Goal: Register for event/course

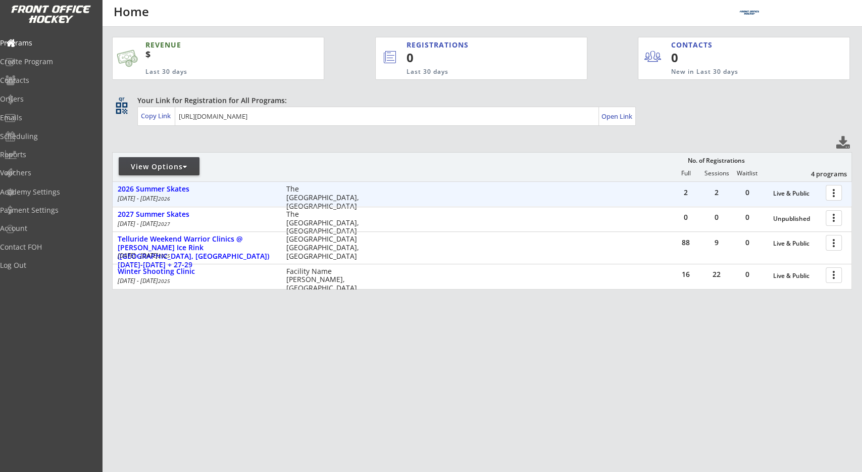
click at [837, 190] on div at bounding box center [836, 192] width 18 height 18
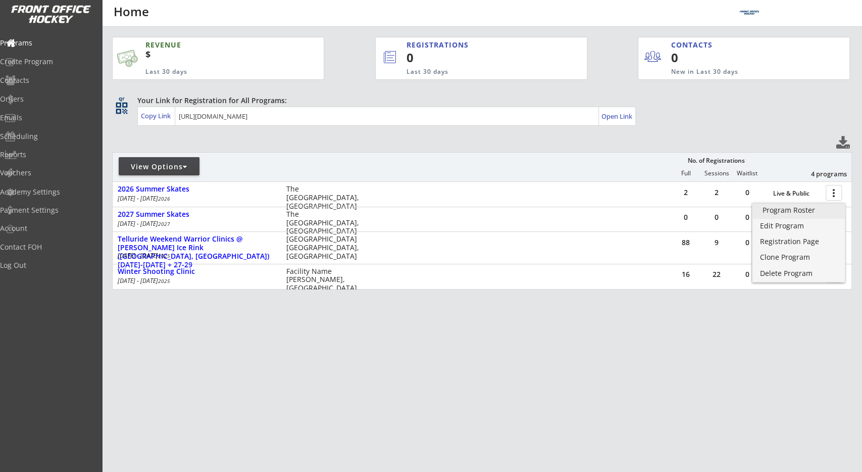
click at [807, 212] on div "Program Roster" at bounding box center [799, 210] width 73 height 7
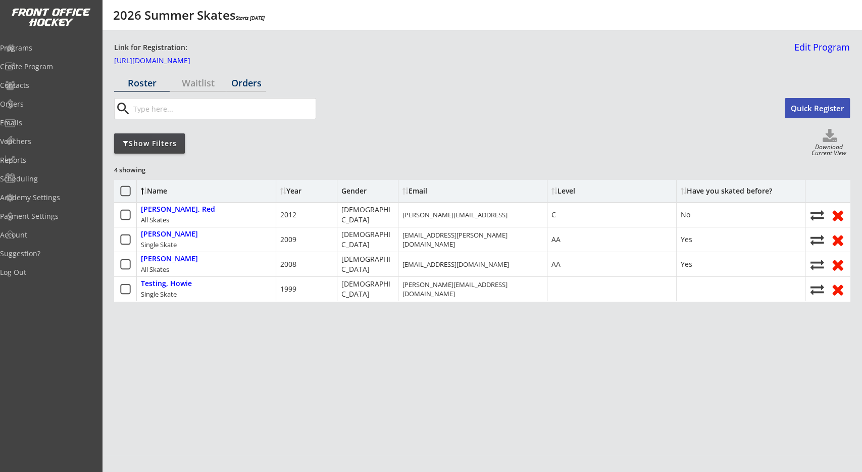
click at [241, 84] on div "Orders" at bounding box center [246, 82] width 40 height 9
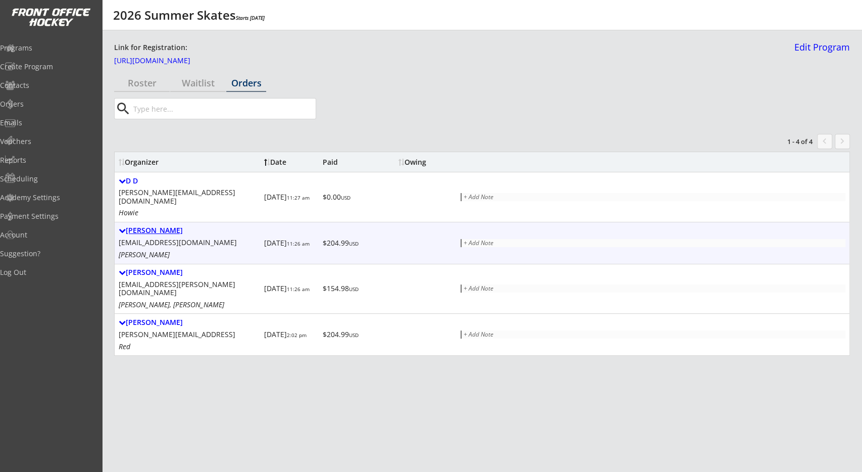
click at [180, 226] on div "Johnathan Tester" at bounding box center [189, 230] width 141 height 9
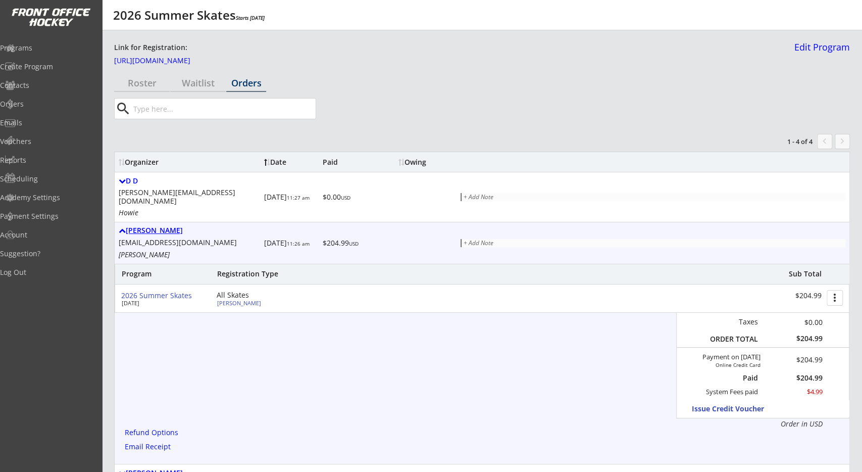
click at [179, 226] on div "Johnathan Tester" at bounding box center [189, 230] width 141 height 9
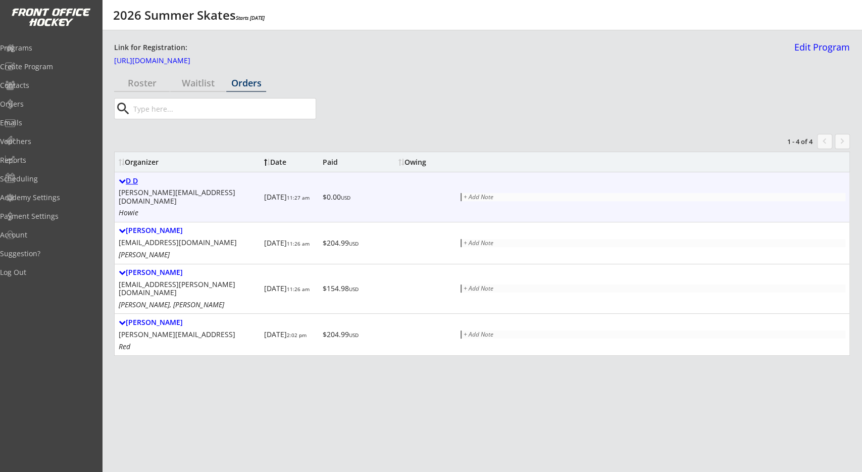
click at [139, 180] on div "D D" at bounding box center [189, 181] width 141 height 9
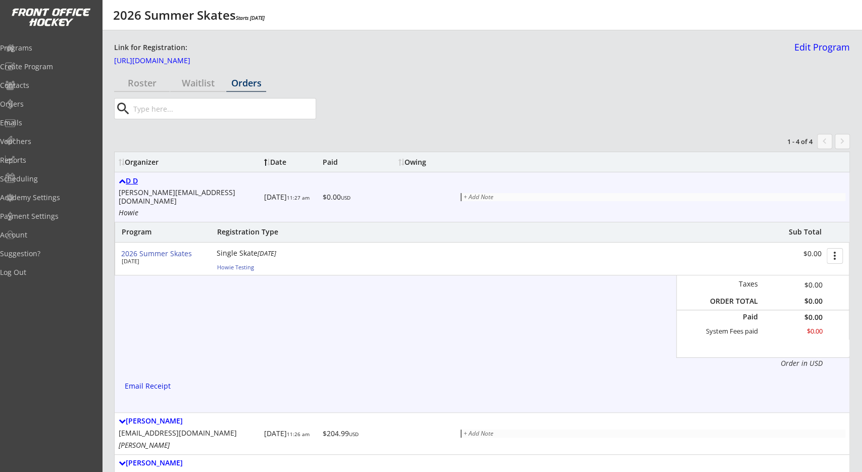
click at [139, 180] on div "D D" at bounding box center [189, 181] width 141 height 9
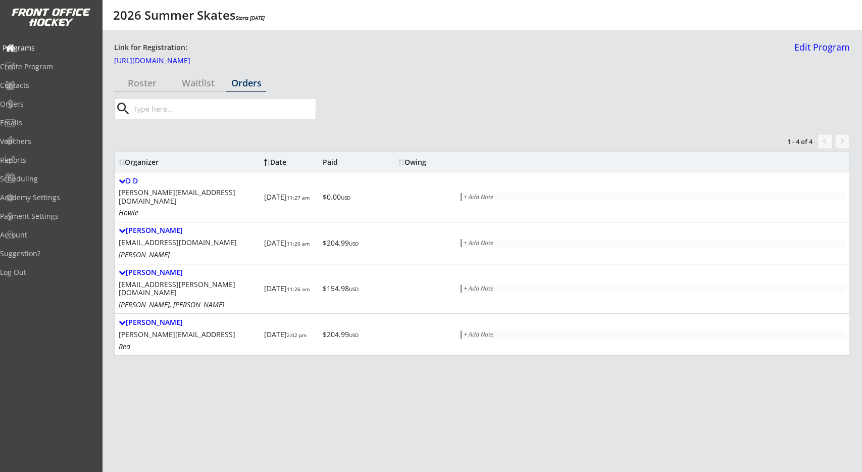
click at [41, 54] on div "Programs" at bounding box center [48, 48] width 96 height 18
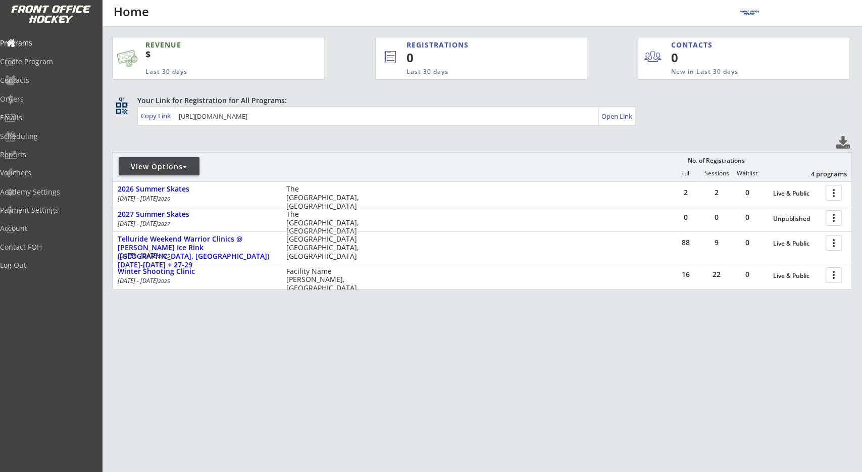
click at [326, 145] on div "REVENUE $ Last 30 days REGISTRATIONS 0 Last 30 days CONTACTS 0 New in Last 30 d…" at bounding box center [482, 211] width 740 height 368
drag, startPoint x: 363, startPoint y: 131, endPoint x: 361, endPoint y: 140, distance: 9.9
click at [363, 137] on div "REVENUE $ Last 30 days REGISTRATIONS 0 Last 30 days CONTACTS 0 New in Last 30 d…" at bounding box center [482, 211] width 740 height 368
click at [276, 374] on div "REVENUE $ Last 30 days REGISTRATIONS 0 Last 30 days CONTACTS 0 New in Last 30 d…" at bounding box center [482, 211] width 740 height 368
click at [300, 386] on div "REVENUE $ Last 30 days REGISTRATIONS 0 Last 30 days CONTACTS 0 New in Last 30 d…" at bounding box center [482, 211] width 740 height 368
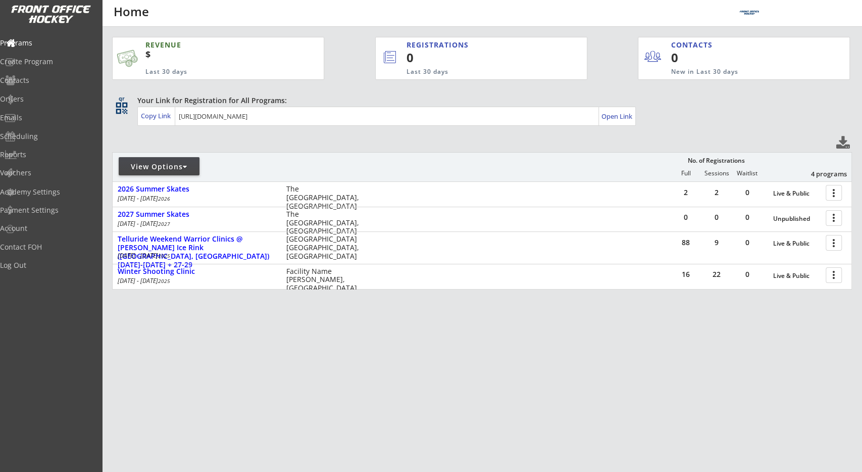
click at [307, 361] on div "REVENUE $ Last 30 days REGISTRATIONS 0 Last 30 days CONTACTS 0 New in Last 30 d…" at bounding box center [482, 211] width 740 height 368
click at [307, 360] on div "REVENUE $ Last 30 days REGISTRATIONS 0 Last 30 days CONTACTS 0 New in Last 30 d…" at bounding box center [482, 211] width 740 height 368
click at [275, 132] on div "REVENUE $ Last 30 days REGISTRATIONS 0 Last 30 days CONTACTS 0 New in Last 30 d…" at bounding box center [482, 211] width 740 height 368
click at [397, 127] on div "qr qr_code Your Link for Registration for All Programs: Copy Link Open Link" at bounding box center [482, 111] width 740 height 32
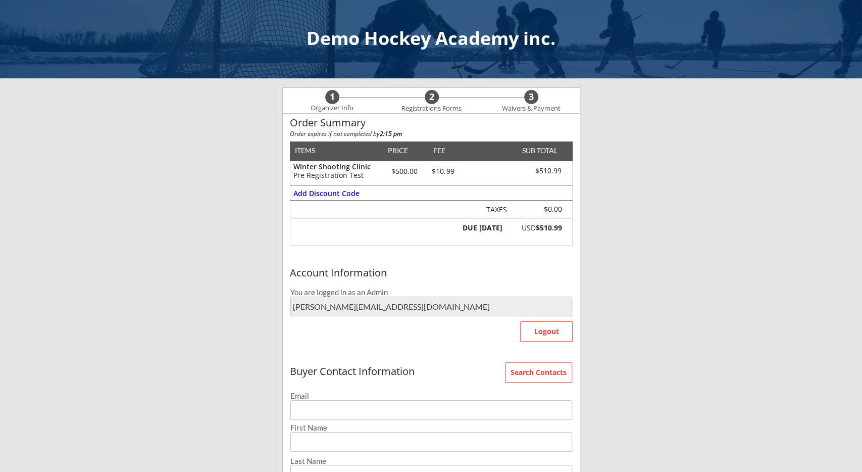
click at [267, 215] on div "Demo Hockey Academy inc. 1 Organizer Info 2 Registrations Forms 3 Waivers & Pay…" at bounding box center [431, 380] width 862 height 761
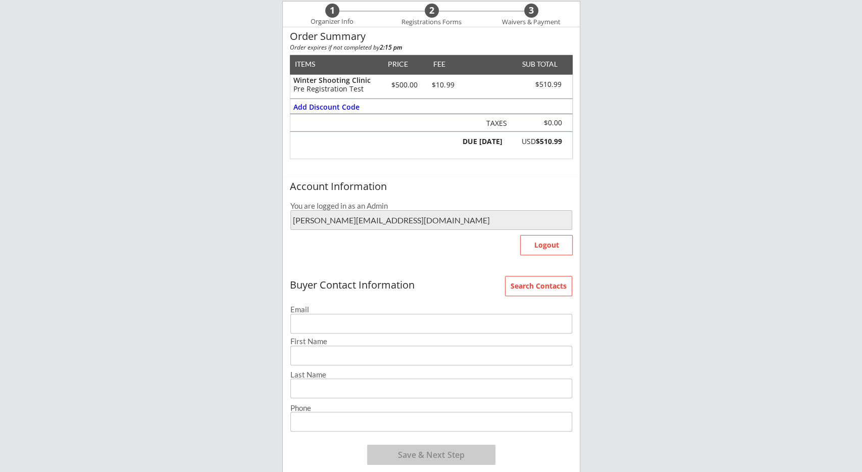
scroll to position [210, 0]
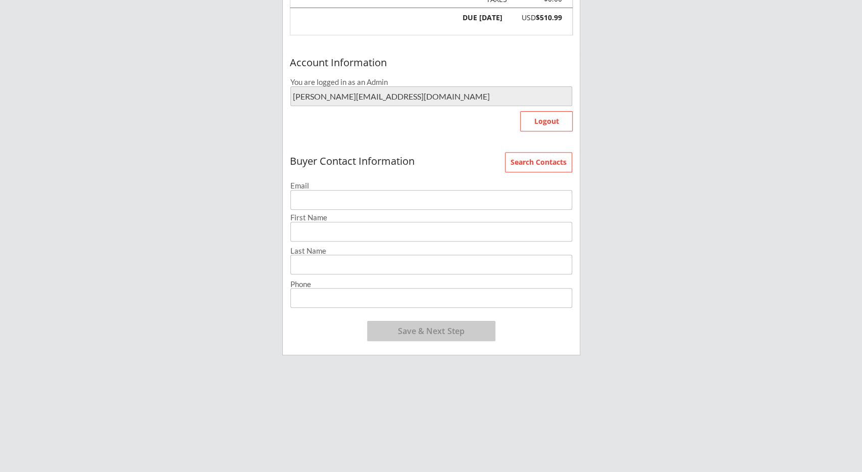
click at [520, 202] on input "email" at bounding box center [431, 200] width 282 height 20
click at [515, 172] on div "Search Contacts Buyer Contact Information Email First Name Last Name Phone Save…" at bounding box center [431, 251] width 297 height 205
click at [519, 169] on button "Search Contacts" at bounding box center [538, 162] width 67 height 20
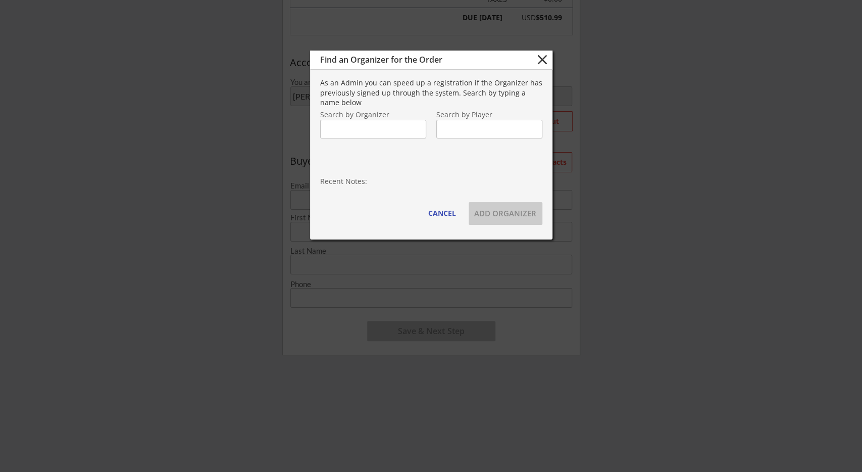
click at [392, 133] on input "text" at bounding box center [373, 129] width 106 height 19
type input "geoff"
type input "geoff Authtest"
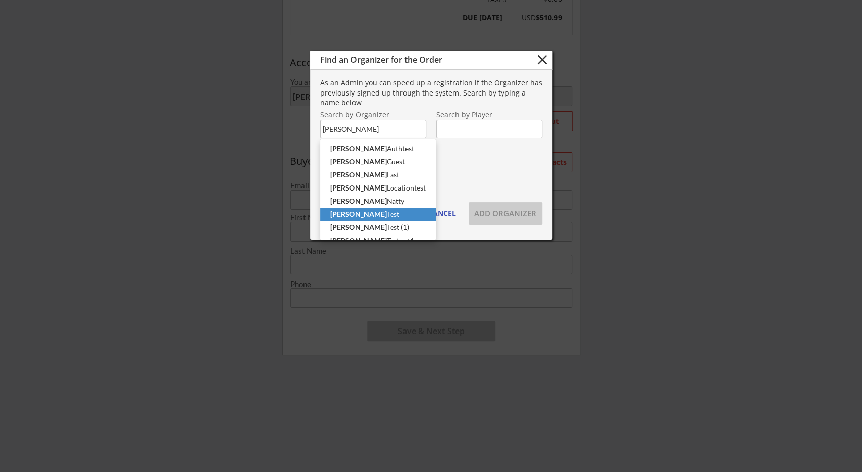
click at [386, 212] on p "Geoff Test" at bounding box center [378, 214] width 116 height 13
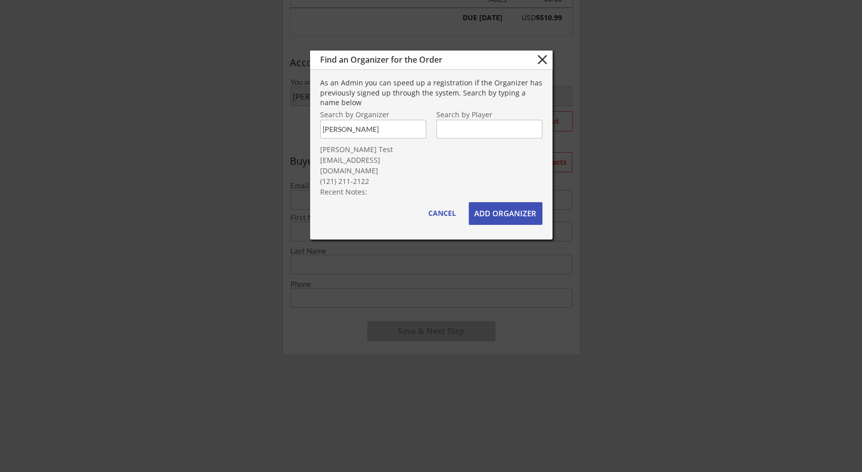
type input "Geoff Test"
click at [497, 215] on button "ADD ORGANIZER" at bounding box center [506, 213] width 74 height 23
type input "test@frontofficehockey.com"
type input "Geoff"
type input "Test"
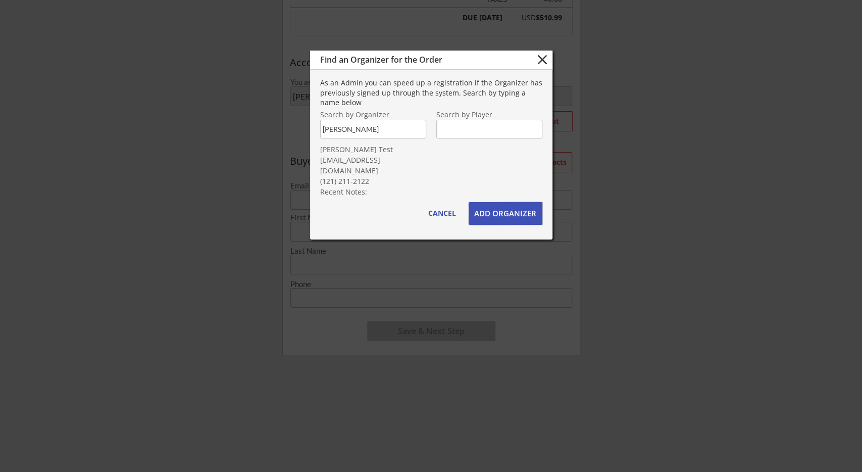
type input "(121) 211-2122"
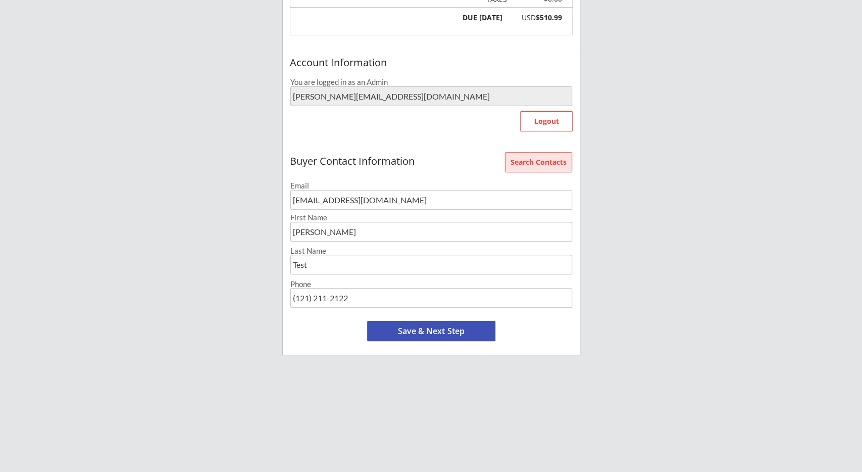
click at [540, 158] on button "Search Contacts" at bounding box center [538, 162] width 67 height 20
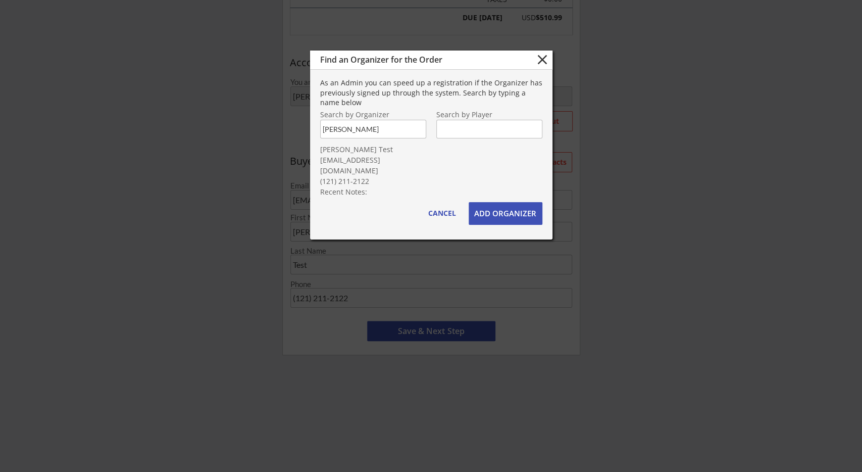
drag, startPoint x: 342, startPoint y: 133, endPoint x: 380, endPoint y: 129, distance: 38.1
click at [378, 129] on input "Geoff Test" at bounding box center [373, 129] width 106 height 19
type input "Geoff"
type input "Geoff Authtest"
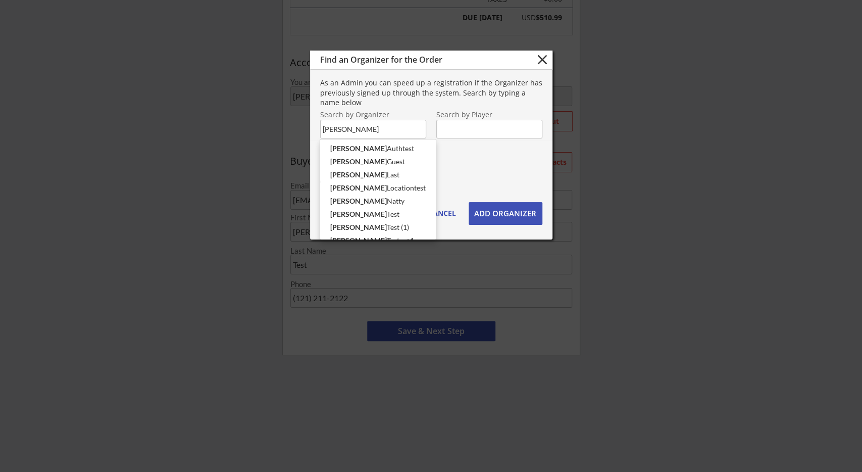
drag, startPoint x: 320, startPoint y: 131, endPoint x: 183, endPoint y: 135, distance: 136.9
click at [320, 135] on input "Geoff" at bounding box center [373, 129] width 106 height 19
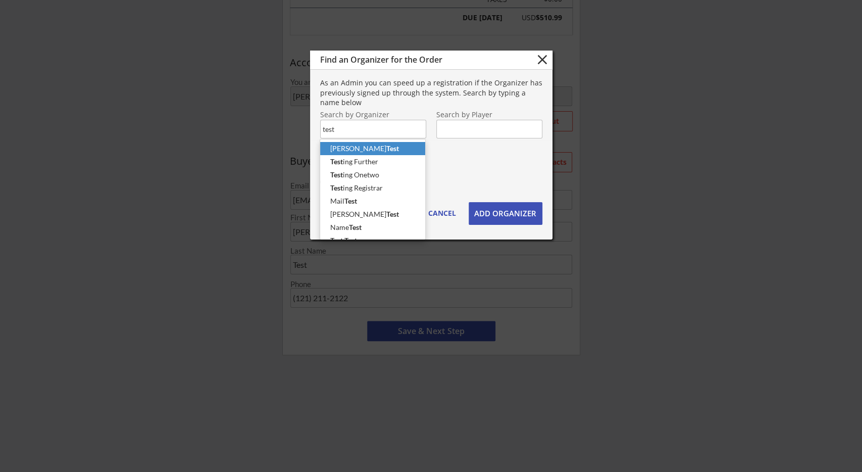
click at [386, 152] on strong "Test" at bounding box center [392, 148] width 13 height 9
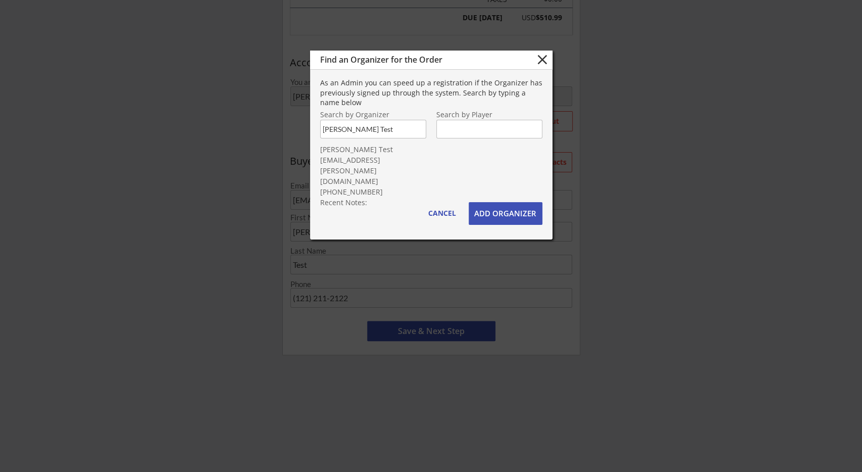
type input "John Etransfer Test"
click at [514, 211] on button "ADD ORGANIZER" at bounding box center [506, 213] width 74 height 23
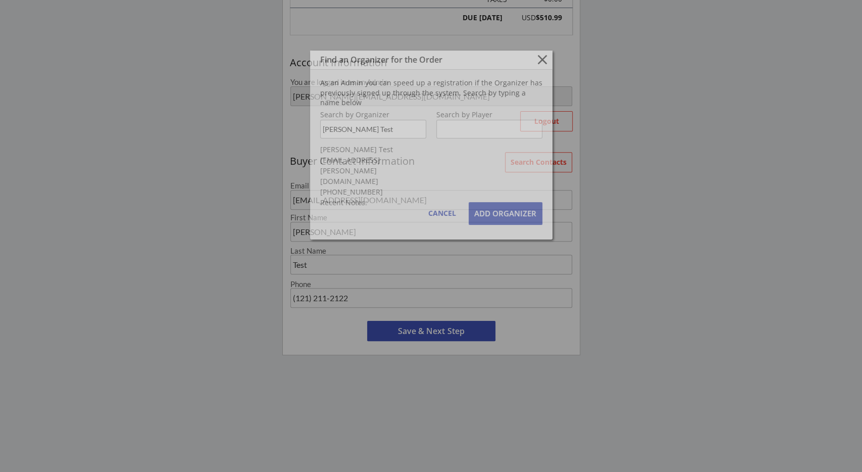
type input "gf.wolfer+etransfer@gmail.com"
type input "John"
type input "Etransfer Test"
type input "(626) 262-6262"
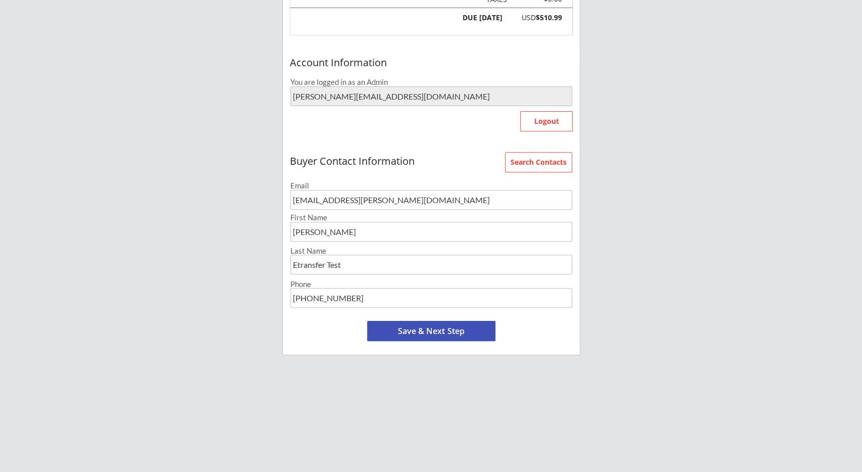
click at [433, 331] on button "Save & Next Step" at bounding box center [431, 331] width 128 height 20
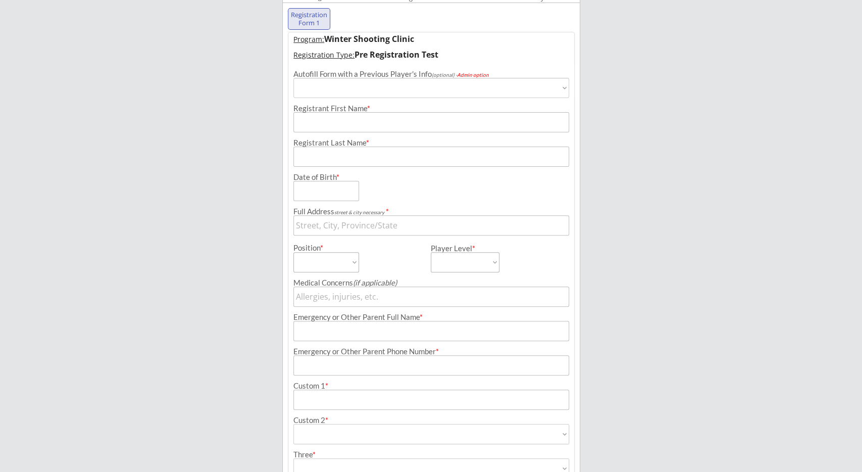
scroll to position [77, 0]
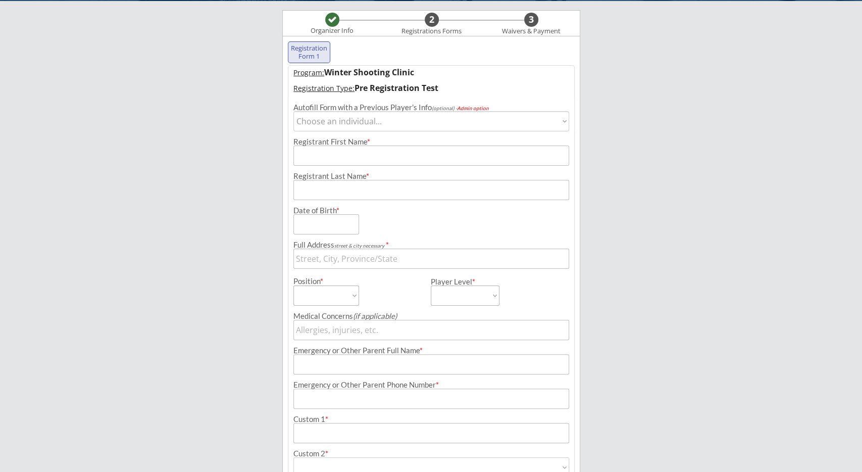
select select ""1348695171700984260__LOOKUP__1715807855033x161490693898371070""
click option "Jon Test" at bounding box center [0, 0] width 0 height 0
type input "Jon"
type input "Test"
type input "02/02/2000"
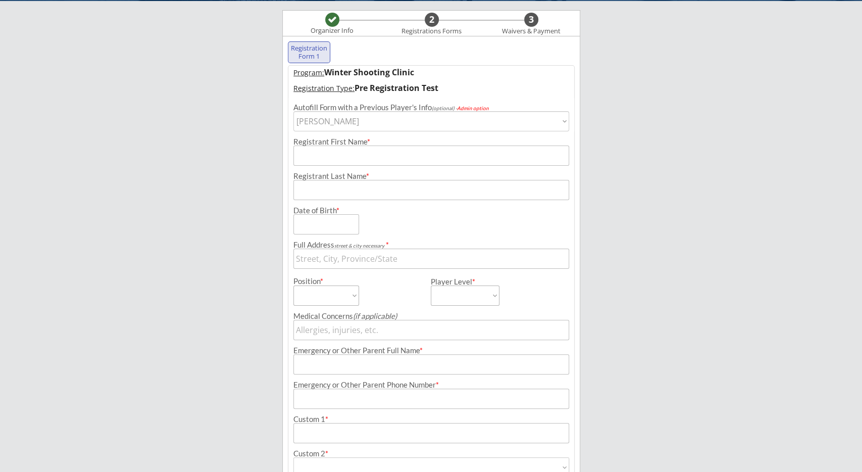
type input "Toronto, ON, Canada"
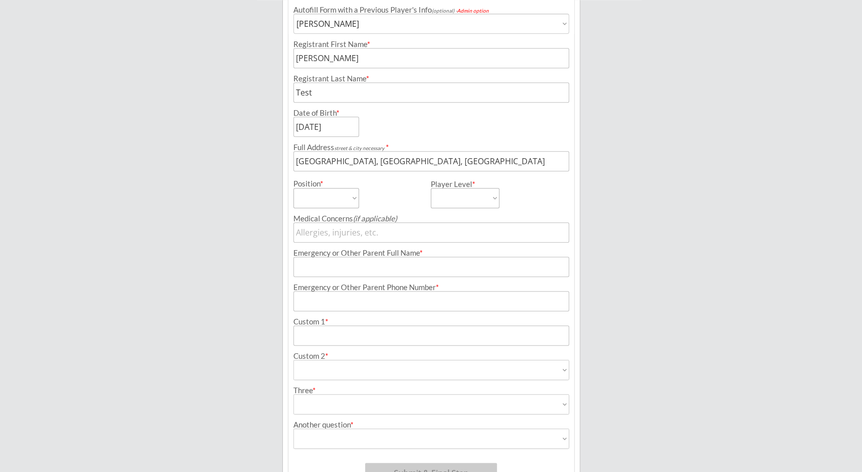
scroll to position [182, 0]
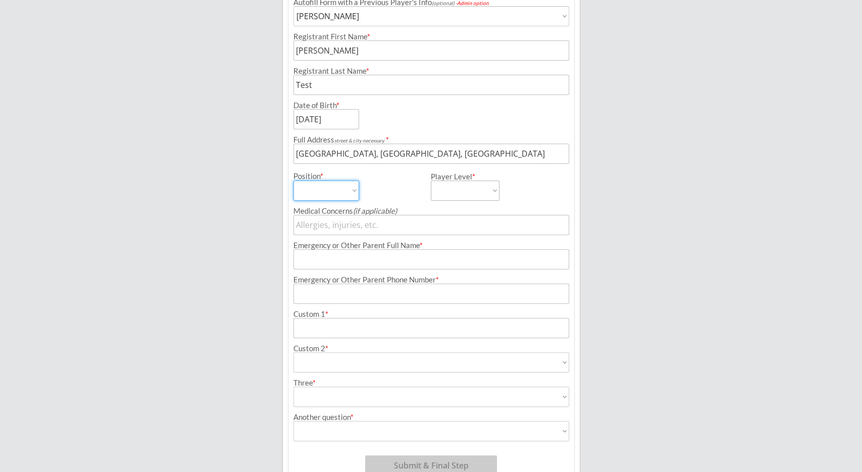
select select ""Forward""
click option "Forward" at bounding box center [0, 0] width 0 height 0
click at [431, 180] on select "Rec A AA AAA" at bounding box center [465, 190] width 69 height 20
select select ""A""
click option "A" at bounding box center [0, 0] width 0 height 0
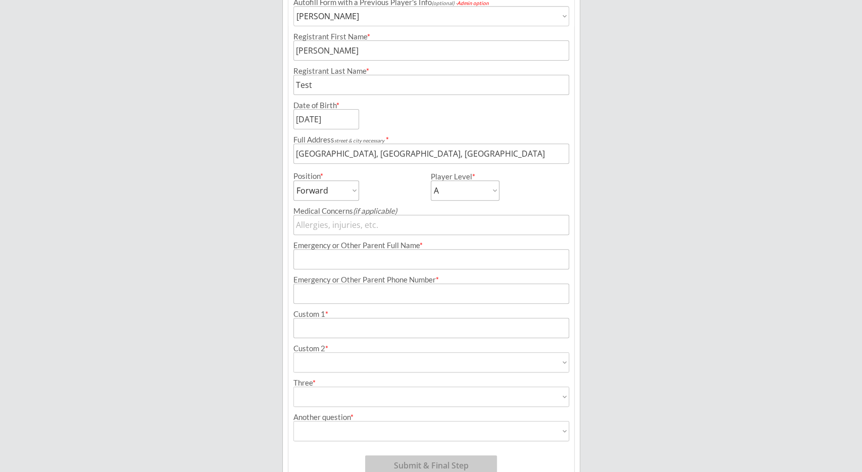
click at [415, 261] on input "input" at bounding box center [431, 259] width 276 height 20
type input "2"
click at [403, 289] on input "input" at bounding box center [431, 293] width 276 height 20
type input "(222) 222-2222"
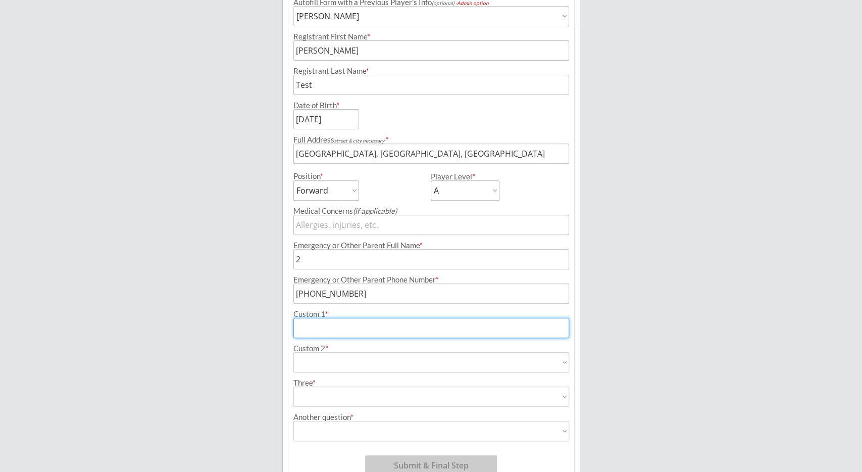
click at [382, 329] on input "input" at bounding box center [431, 328] width 276 height 20
type input "Custom anser"
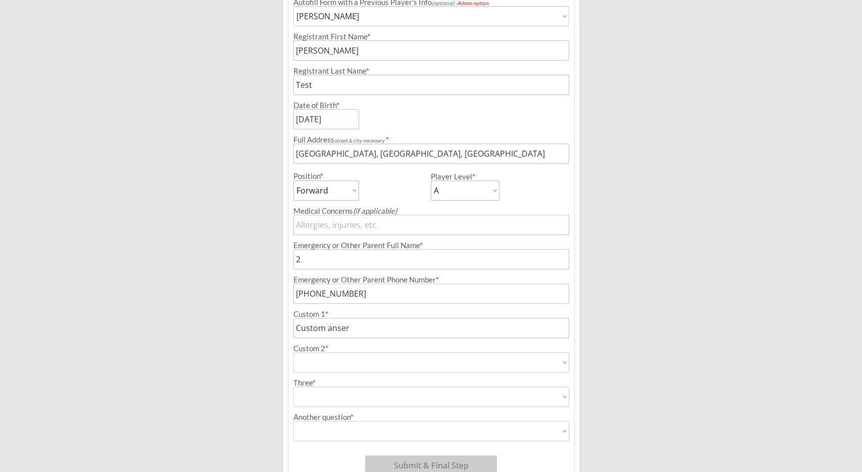
select select ""No""
click option "No" at bounding box center [0, 0] width 0 height 0
type input "No"
select select ""Yes""
click option "Yes" at bounding box center [0, 0] width 0 height 0
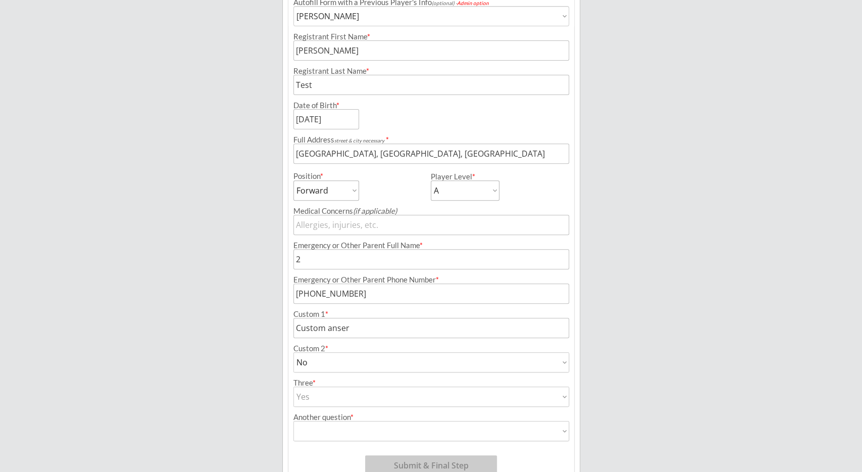
type input "Yes"
click at [293, 421] on select "Yes No" at bounding box center [431, 431] width 276 height 20
select select ""No""
click option "No" at bounding box center [0, 0] width 0 height 0
type input "No"
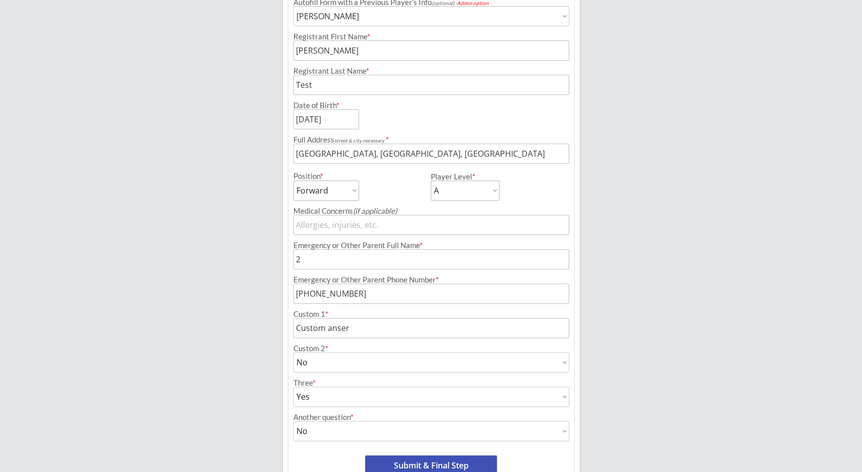
click at [454, 461] on button "Submit & Final Step" at bounding box center [431, 465] width 132 height 20
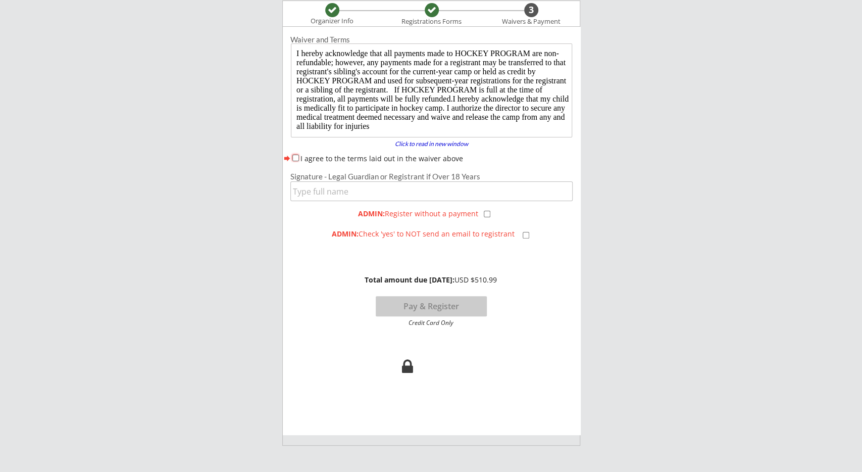
scroll to position [0, 0]
click at [350, 155] on label "I agree to the terms laid out in the waiver above" at bounding box center [381, 159] width 163 height 10
click at [299, 155] on input "I agree to the terms laid out in the waiver above" at bounding box center [295, 158] width 7 height 7
checkbox input "true"
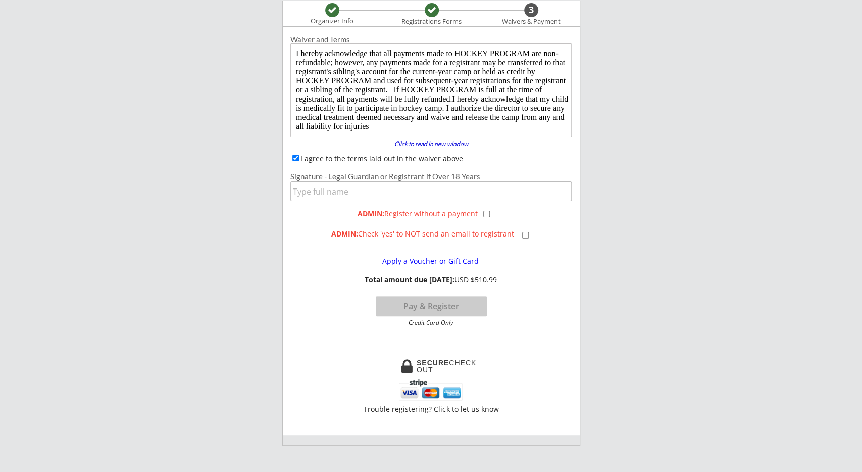
click at [354, 182] on input "input" at bounding box center [431, 191] width 282 height 20
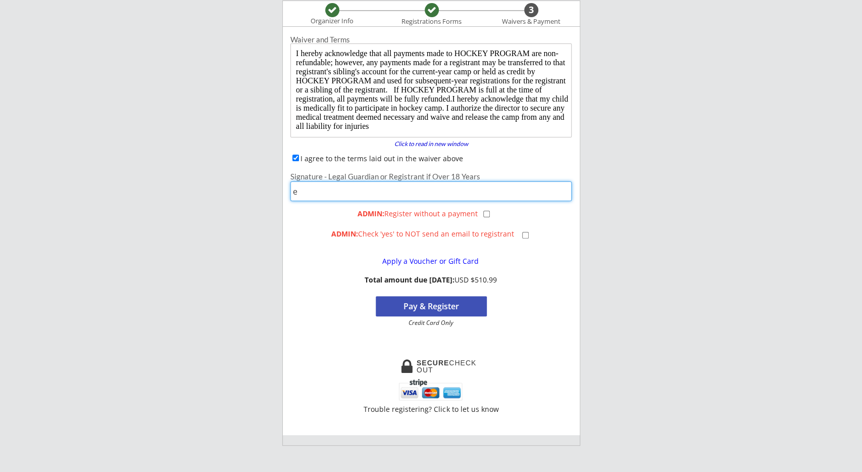
type input "e"
click at [441, 306] on button "Pay & Register" at bounding box center [431, 306] width 111 height 20
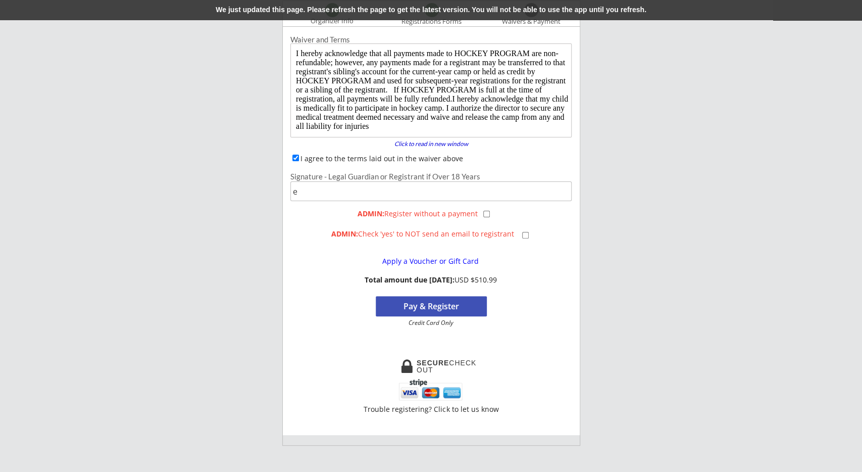
click at [327, 8] on div "We just updated this page. Please refresh the page to get the latest version. Y…" at bounding box center [431, 10] width 862 height 20
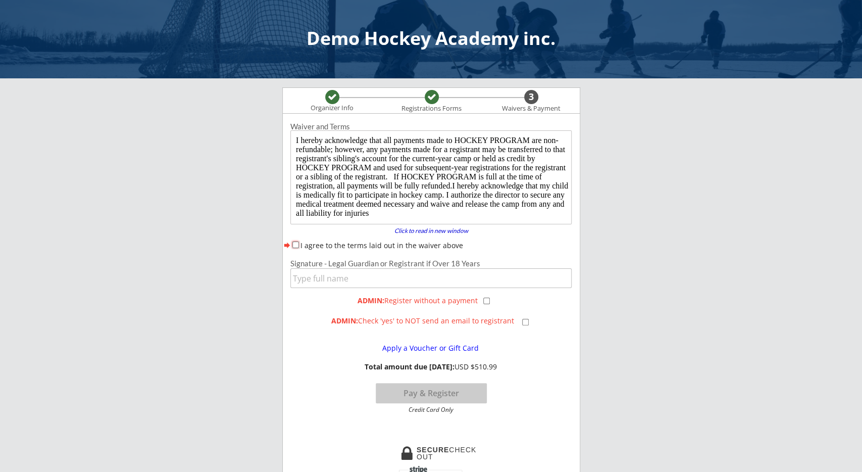
click at [297, 243] on input "I agree to the terms laid out in the waiver above" at bounding box center [295, 244] width 7 height 7
checkbox input "true"
click at [326, 276] on input "input" at bounding box center [431, 278] width 282 height 20
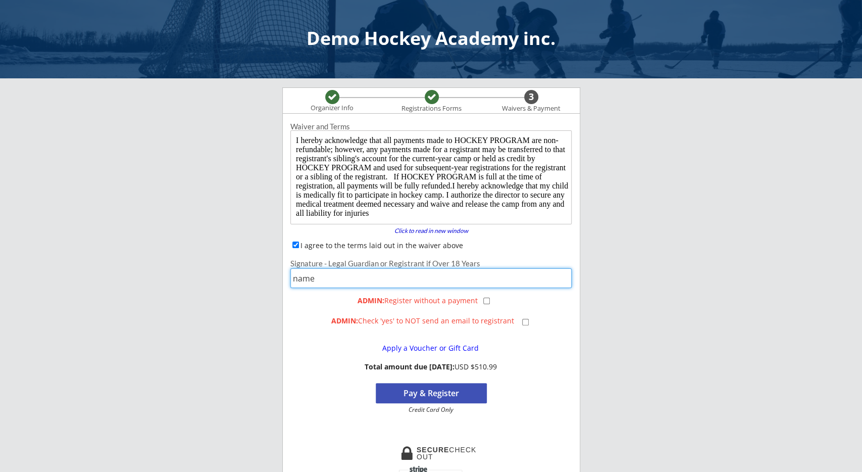
type input "name"
click at [474, 398] on button "Pay & Register" at bounding box center [431, 393] width 111 height 20
